Goal: Transaction & Acquisition: Purchase product/service

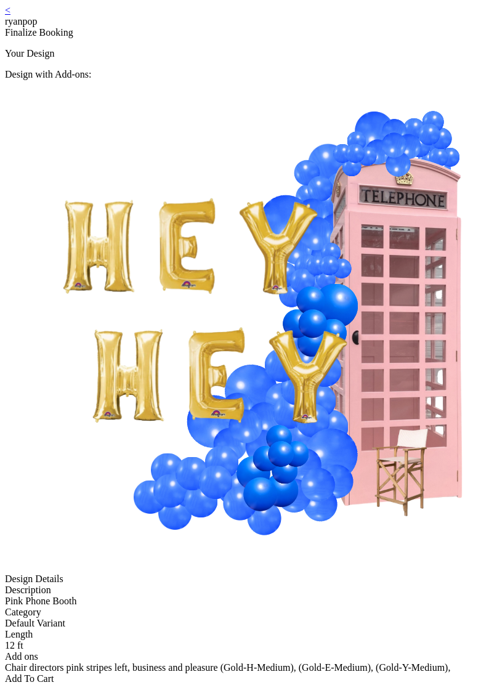
drag, startPoint x: 60, startPoint y: 17, endPoint x: 79, endPoint y: 18, distance: 19.8
click at [10, 15] on link "<" at bounding box center [8, 10] width 6 height 10
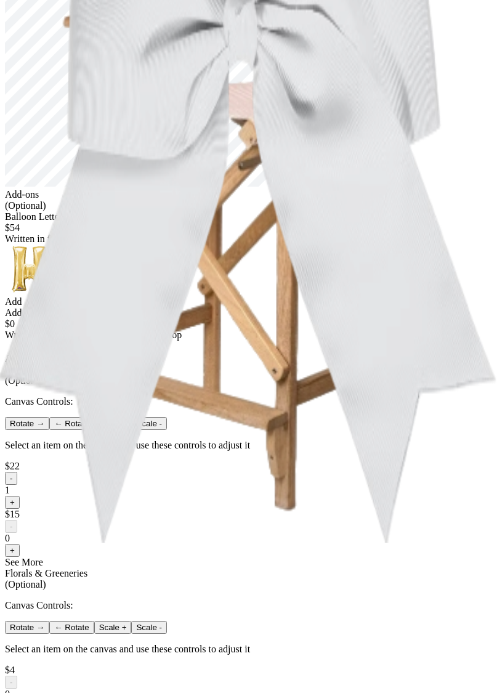
scroll to position [135, 0]
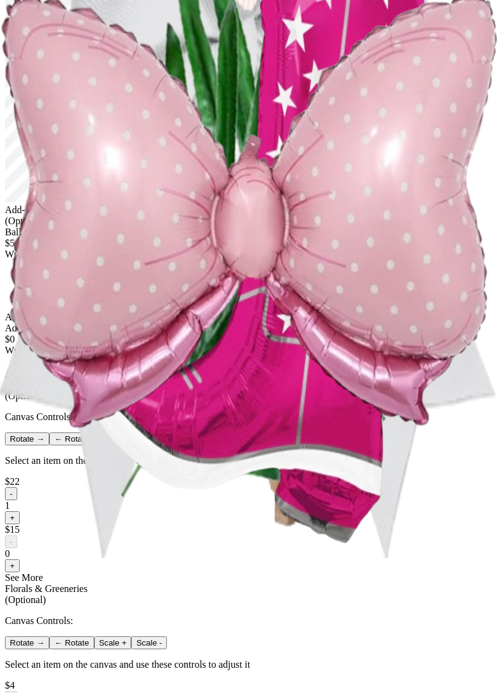
click at [256, 379] on div "Add" at bounding box center [248, 373] width 487 height 11
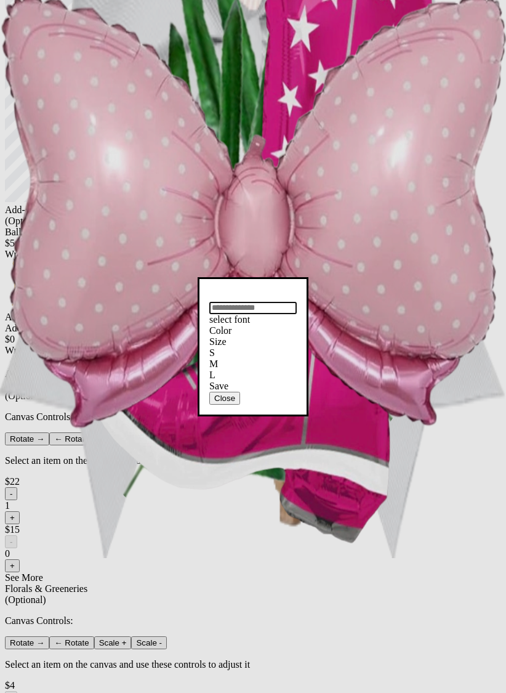
click at [216, 302] on input "text" at bounding box center [252, 308] width 87 height 12
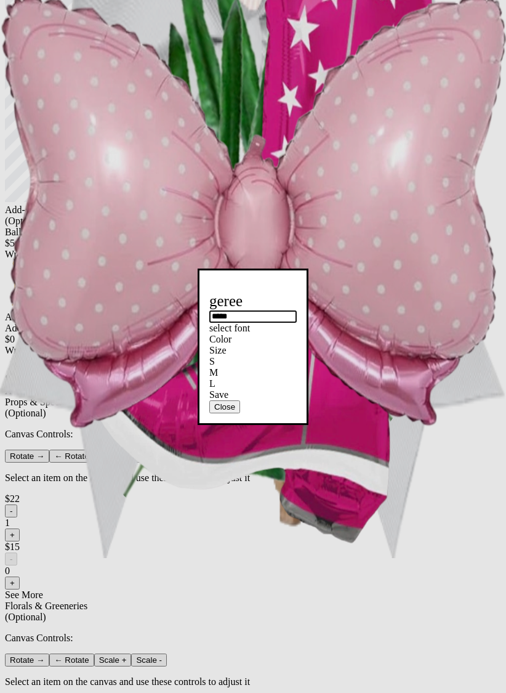
type input "*****"
click at [268, 400] on div "Save" at bounding box center [252, 394] width 87 height 11
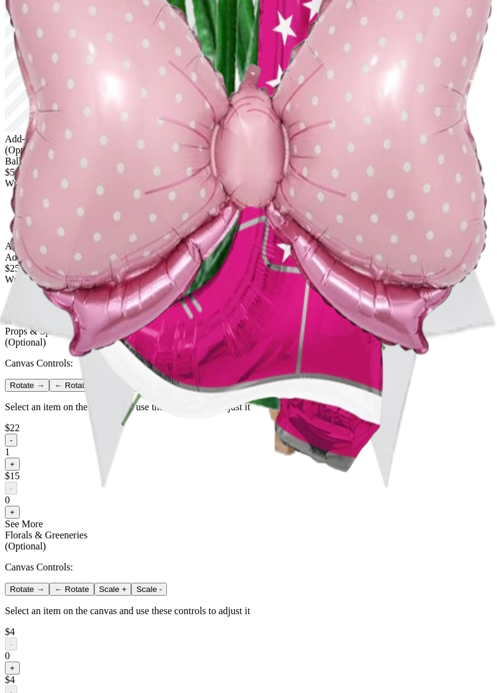
scroll to position [0, 0]
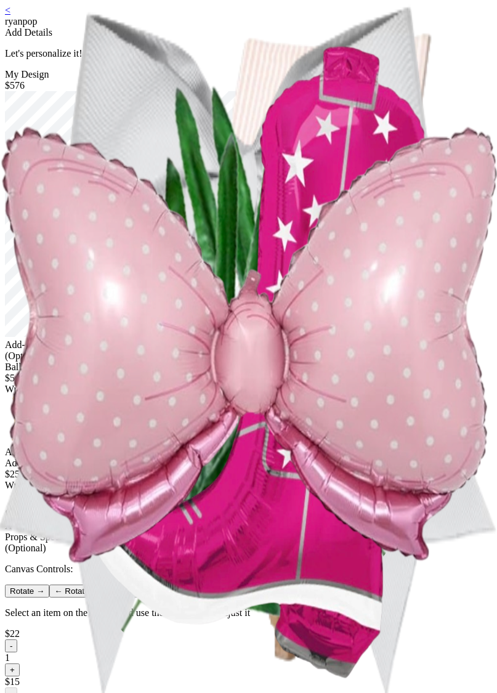
click at [396, 398] on div "< ryanpop Add Details Let's personalize it! My Design $576 Add-ons (Optional) B…" at bounding box center [248, 596] width 487 height 1183
